Goal: Transaction & Acquisition: Purchase product/service

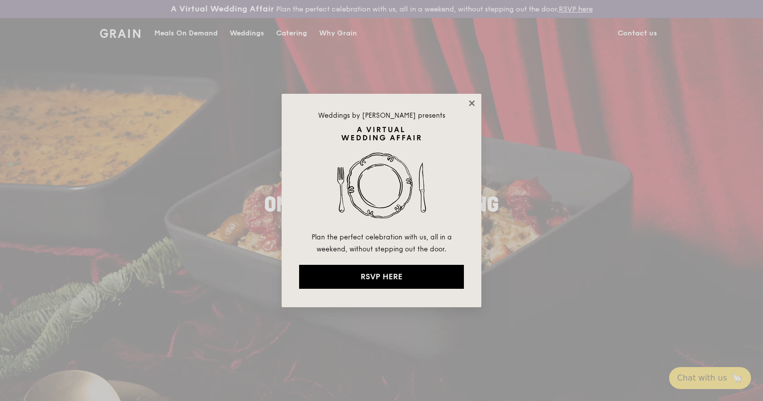
click at [474, 103] on icon at bounding box center [471, 103] width 9 height 9
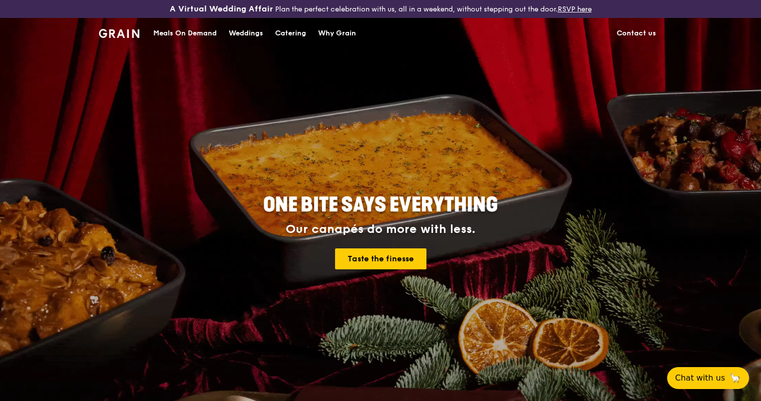
click at [282, 30] on div "Catering" at bounding box center [290, 33] width 31 height 30
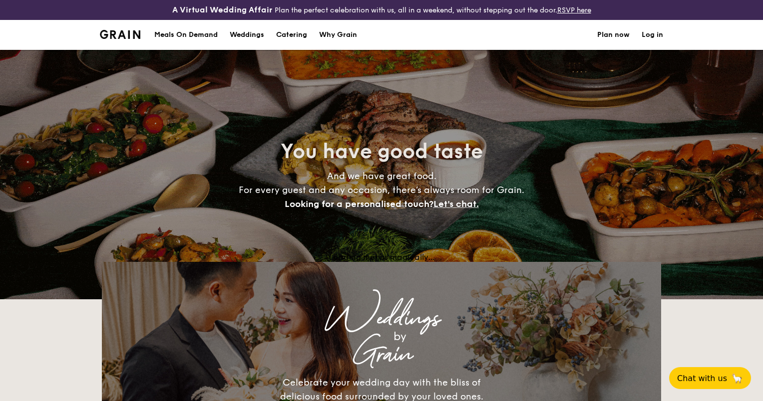
select select
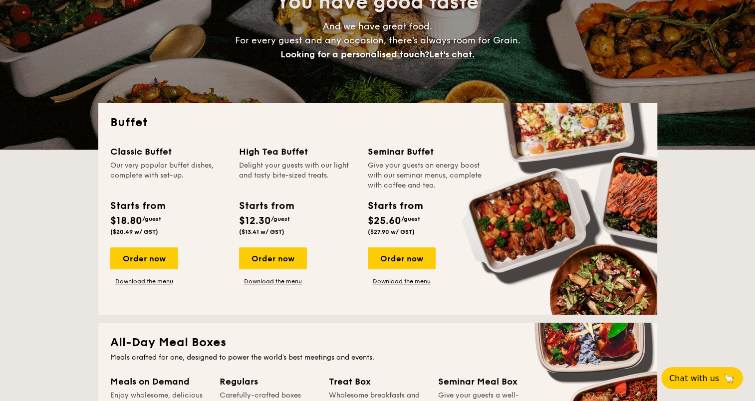
scroll to position [200, 0]
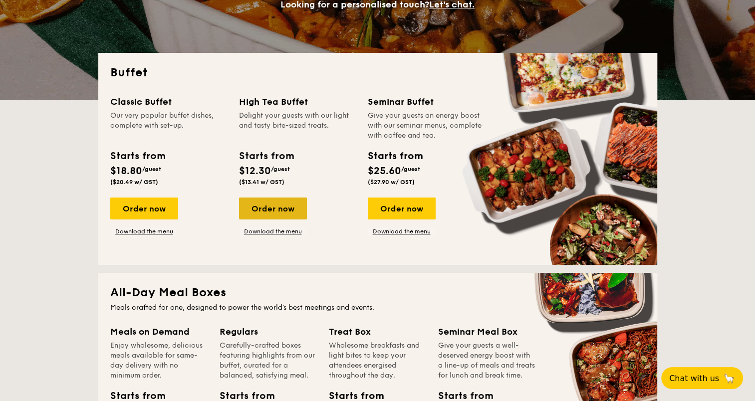
click at [266, 206] on div "Order now" at bounding box center [273, 209] width 68 height 22
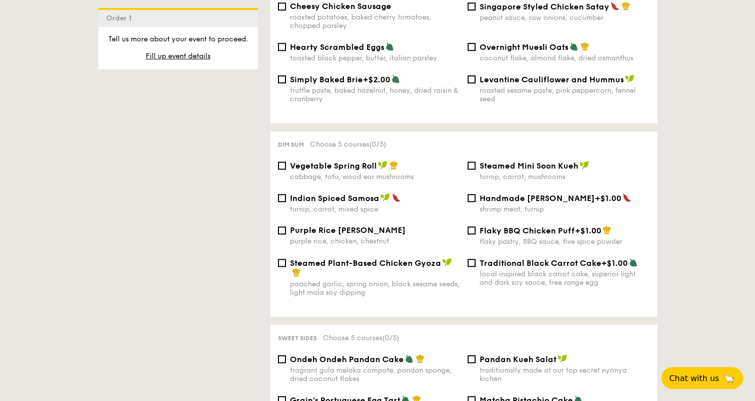
scroll to position [948, 0]
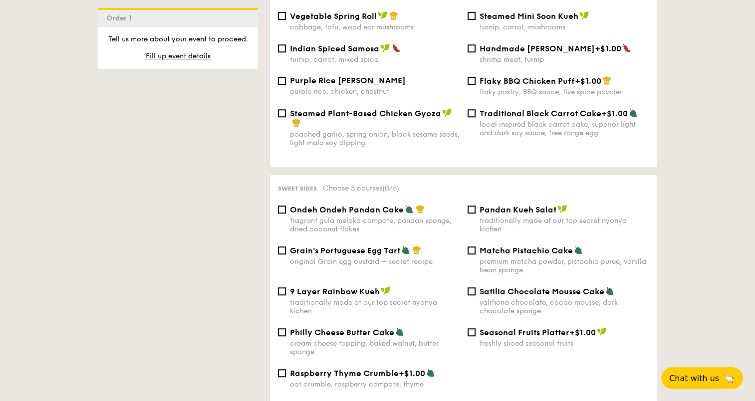
click at [357, 254] on span "Grain's Portuguese Egg Tart" at bounding box center [345, 250] width 110 height 9
click at [286, 254] on input "Grain's Portuguese Egg Tart original Grain egg custard – secret recipe" at bounding box center [282, 251] width 8 height 8
checkbox input "true"
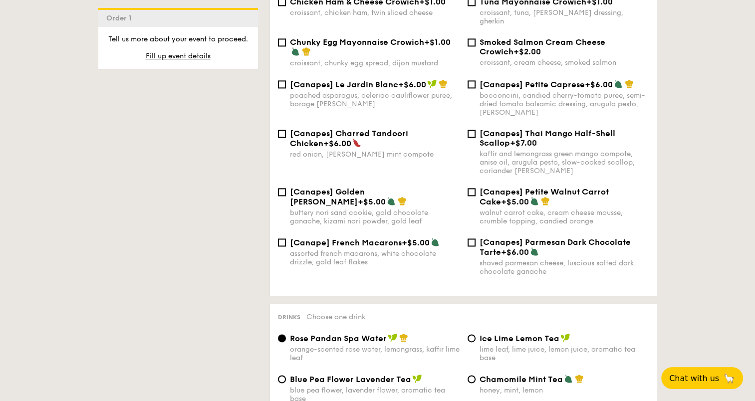
scroll to position [1198, 0]
